Goal: Task Accomplishment & Management: Use online tool/utility

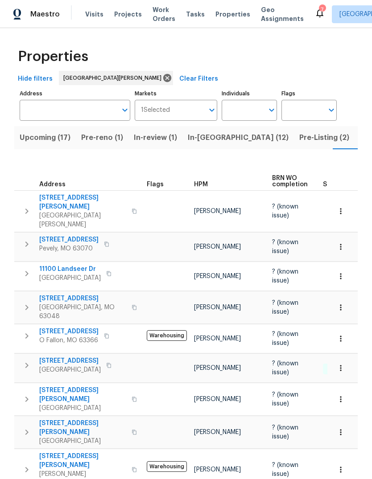
scroll to position [0, 22]
click at [228, 17] on span "Properties" at bounding box center [232, 14] width 35 height 9
click at [94, 18] on span "Visits" at bounding box center [94, 14] width 18 height 9
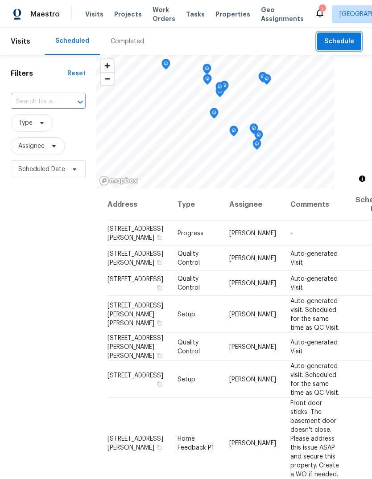
click at [345, 43] on span "Schedule" at bounding box center [339, 41] width 30 height 11
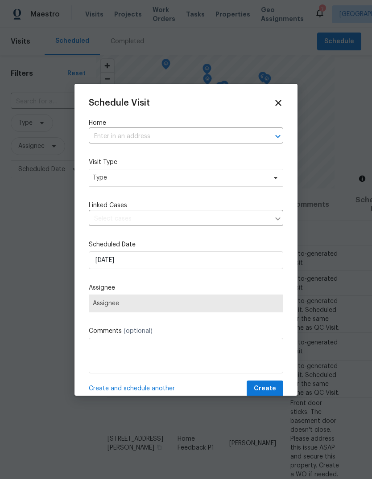
click at [211, 142] on input "text" at bounding box center [173, 137] width 169 height 14
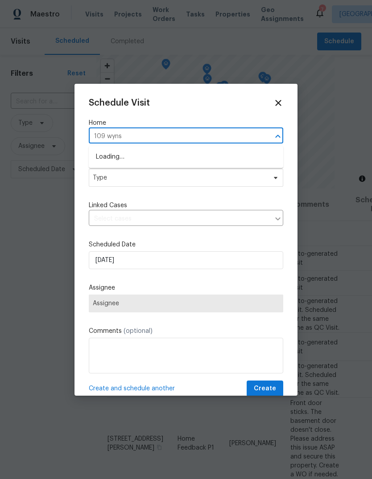
type input "109 wynst"
click at [189, 159] on li "[STREET_ADDRESS]" at bounding box center [186, 157] width 194 height 15
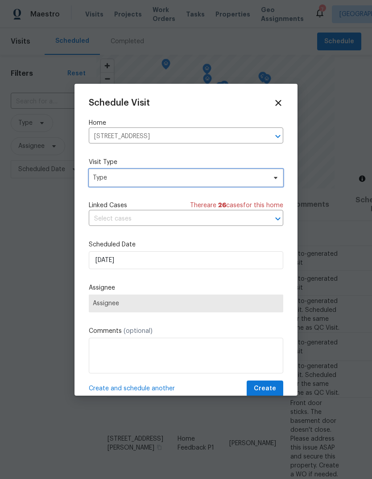
click at [187, 181] on span "Type" at bounding box center [179, 177] width 173 height 9
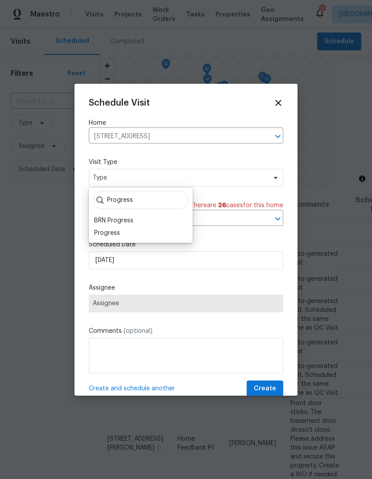
type input "Progress"
click at [123, 232] on div "Progress" at bounding box center [140, 233] width 98 height 12
click at [117, 231] on div "Progress" at bounding box center [107, 233] width 26 height 9
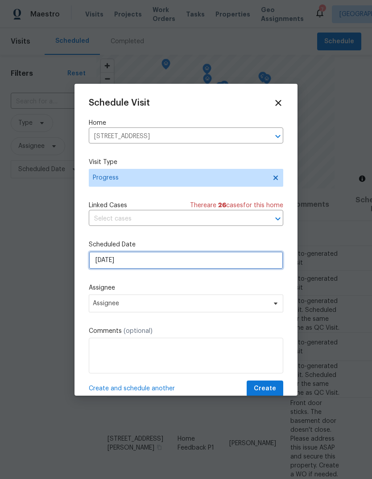
click at [216, 262] on input "[DATE]" at bounding box center [186, 260] width 194 height 18
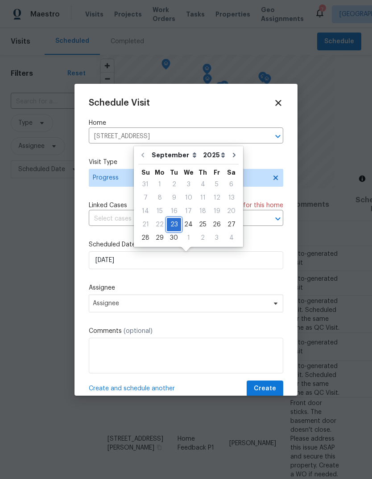
click at [176, 225] on div "23" at bounding box center [174, 224] width 14 height 12
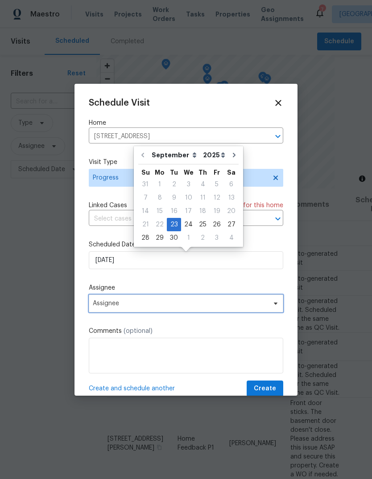
click at [210, 307] on span "Assignee" at bounding box center [180, 303] width 175 height 7
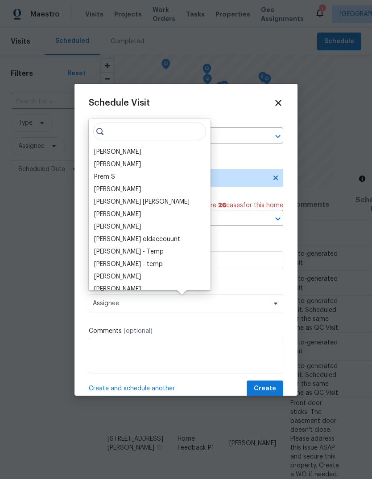
click at [141, 153] on div "[PERSON_NAME]" at bounding box center [117, 151] width 47 height 9
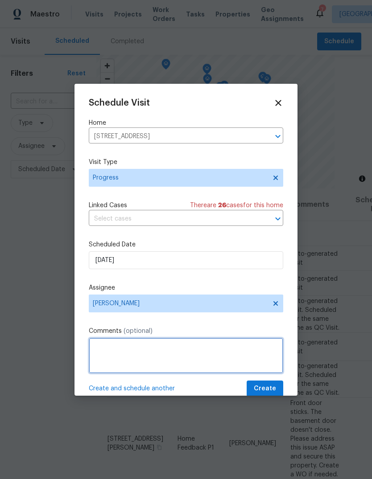
click at [163, 355] on textarea at bounding box center [186, 356] width 194 height 36
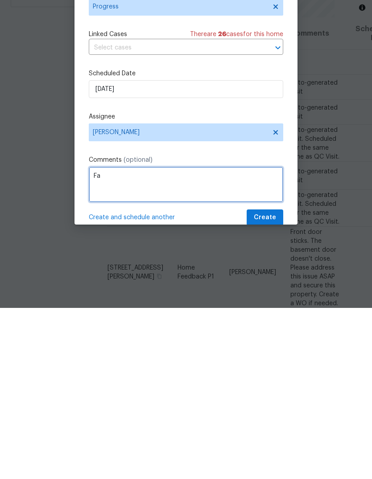
type textarea "F"
type textarea "Confirm waterline repair in that water is on"
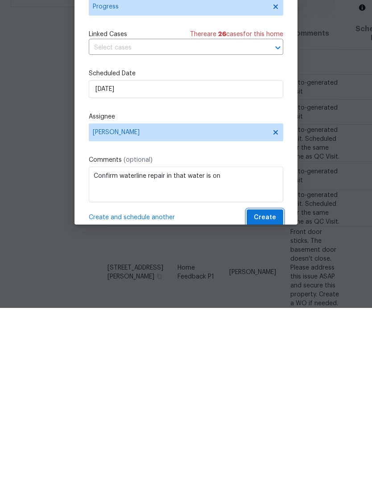
click at [274, 383] on span "Create" at bounding box center [265, 388] width 22 height 11
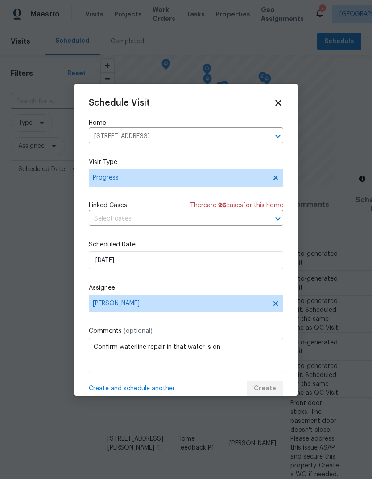
scroll to position [0, 0]
